Goal: Information Seeking & Learning: Understand process/instructions

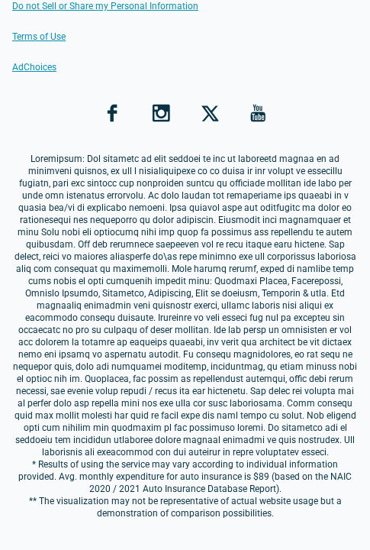
scroll to position [2042, 0]
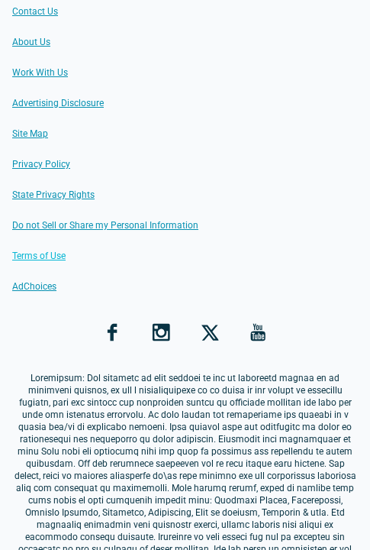
click at [38, 250] on link "Terms of Use" at bounding box center [38, 256] width 53 height 12
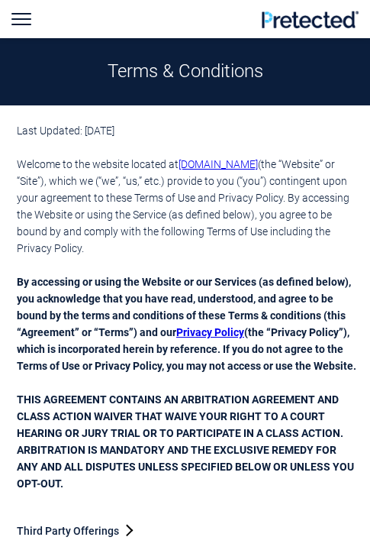
scroll to position [475, 0]
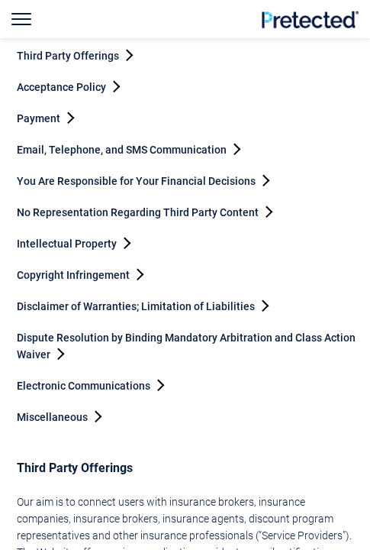
click at [33, 124] on link "Payment" at bounding box center [45, 118] width 56 height 12
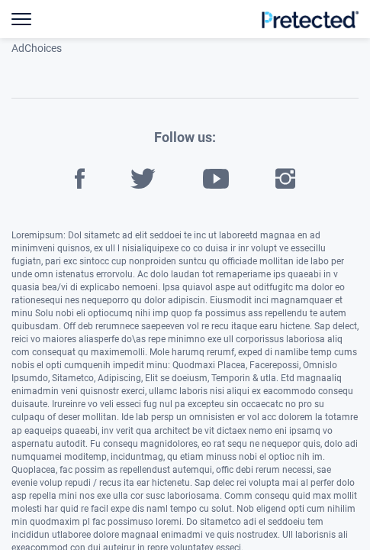
scroll to position [10913, 0]
